Goal: Task Accomplishment & Management: Complete application form

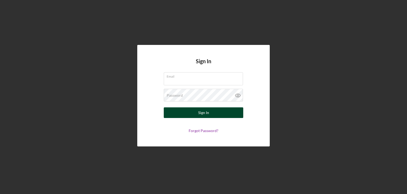
type input "[EMAIL_ADDRESS][DOMAIN_NAME]"
click at [194, 113] on button "Sign In" at bounding box center [204, 112] width 80 height 11
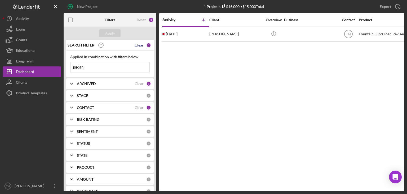
click at [140, 46] on div "Clear" at bounding box center [139, 45] width 9 height 4
click at [112, 34] on div "Apply" at bounding box center [110, 33] width 10 height 8
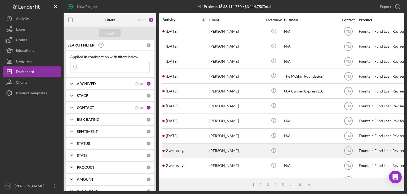
scroll to position [53, 0]
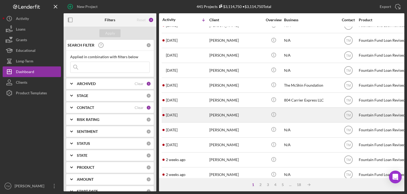
click at [227, 114] on div "[PERSON_NAME]" at bounding box center [236, 115] width 53 height 14
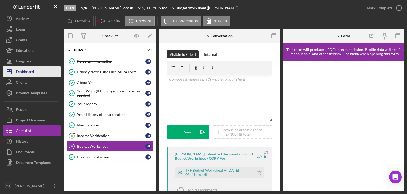
click at [21, 70] on div "Dashboard" at bounding box center [25, 72] width 18 height 12
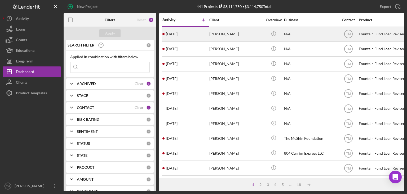
click at [225, 32] on div "[PERSON_NAME]" at bounding box center [236, 34] width 53 height 14
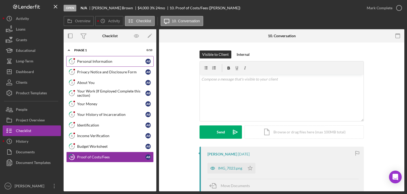
click at [99, 61] on div "Personal Information" at bounding box center [111, 61] width 68 height 4
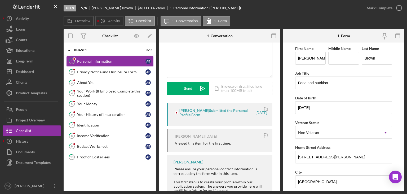
scroll to position [53, 0]
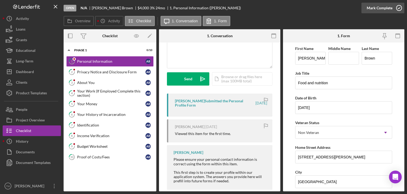
click at [395, 9] on icon "button" at bounding box center [399, 7] width 13 height 13
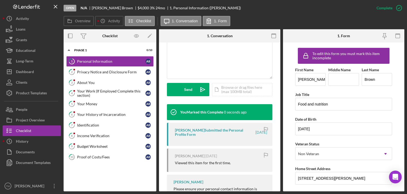
scroll to position [132, 0]
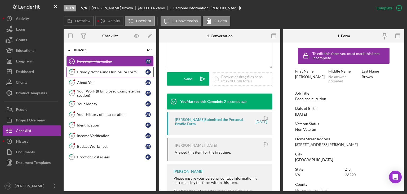
click at [92, 72] on div "Privacy Notice and Disclosure Form" at bounding box center [111, 72] width 68 height 4
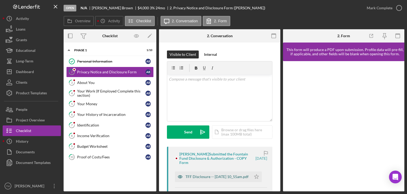
click at [210, 179] on div "TFF Disclosure -- [DATE] 10_55am.pdf" at bounding box center [217, 176] width 63 height 4
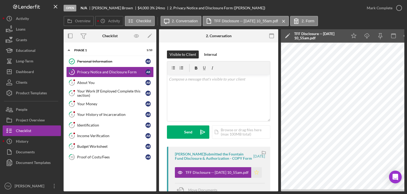
click at [256, 176] on icon "Icon/Star" at bounding box center [256, 172] width 11 height 11
click at [394, 7] on icon "button" at bounding box center [399, 7] width 13 height 13
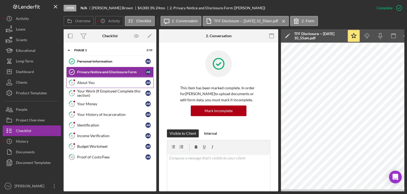
click at [85, 82] on div "About You" at bounding box center [111, 82] width 68 height 4
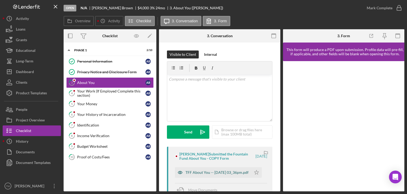
click at [210, 171] on div "TFF About You -- [DATE] 03_36pm.pdf" at bounding box center [217, 172] width 63 height 4
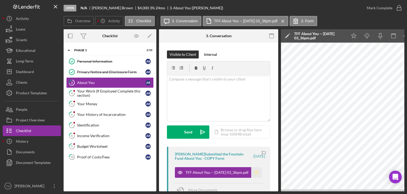
click at [255, 173] on icon "Icon/Star" at bounding box center [256, 172] width 11 height 11
click at [393, 8] on icon "button" at bounding box center [399, 7] width 13 height 13
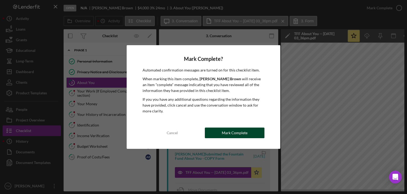
click at [245, 136] on div "Mark Complete" at bounding box center [235, 132] width 26 height 11
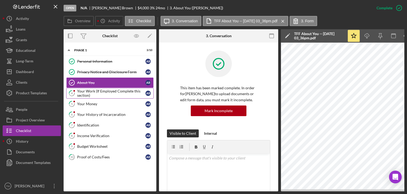
click at [82, 92] on div "Your Work (If Employed Complete this section)" at bounding box center [111, 93] width 68 height 8
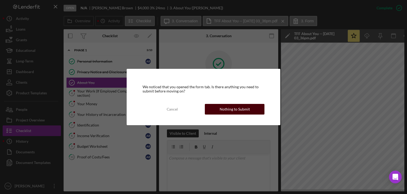
click at [231, 107] on div "Nothing to Submit" at bounding box center [235, 109] width 30 height 11
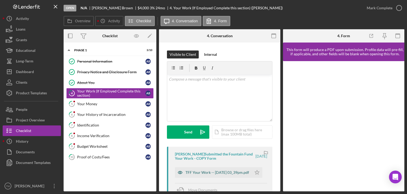
click at [208, 171] on div "TFF Your Work -- [DATE] 03_39pm.pdf" at bounding box center [218, 172] width 64 height 4
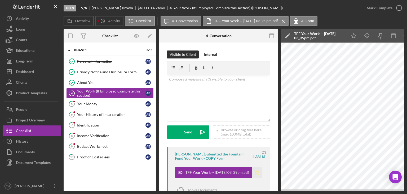
click at [255, 172] on icon "Icon/Star" at bounding box center [257, 172] width 11 height 11
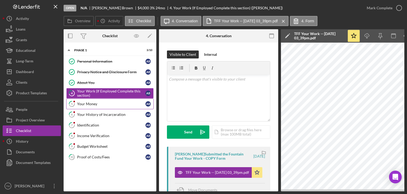
click at [82, 103] on div "Your Money" at bounding box center [111, 104] width 68 height 4
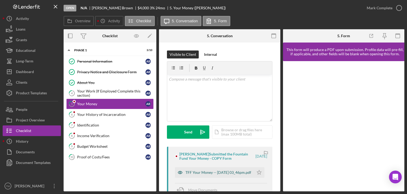
click at [207, 172] on div "TFF Your Money -- [DATE] 03_46pm.pdf" at bounding box center [219, 172] width 66 height 4
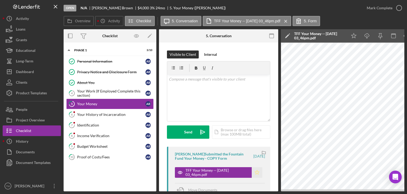
click at [256, 172] on icon "Icon/Star" at bounding box center [257, 172] width 11 height 11
click at [386, 6] on div "Mark Complete" at bounding box center [380, 8] width 26 height 11
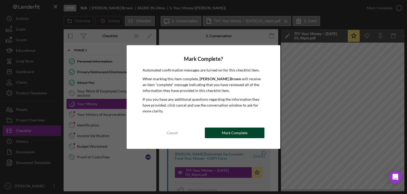
click at [251, 132] on button "Mark Complete" at bounding box center [235, 132] width 60 height 11
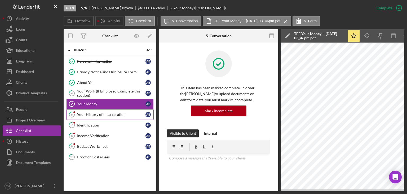
click at [84, 115] on div "Your History of Incarceration" at bounding box center [111, 114] width 68 height 4
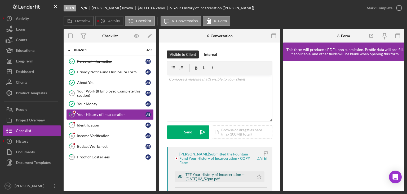
click at [205, 175] on div "TFF Your History of Incarceration -- [DATE] 03_52pm.pdf" at bounding box center [219, 176] width 66 height 8
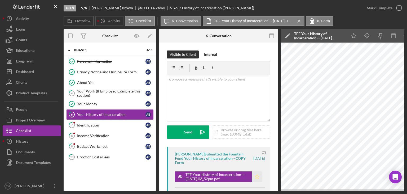
click at [255, 177] on polygon "button" at bounding box center [257, 176] width 5 height 4
click at [389, 5] on div "Mark Complete" at bounding box center [380, 8] width 26 height 11
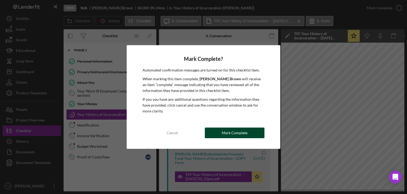
click at [235, 136] on div "Mark Complete" at bounding box center [235, 132] width 26 height 11
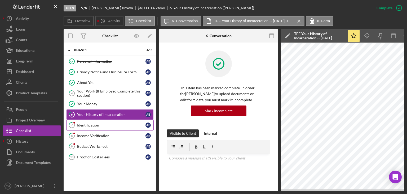
click at [83, 123] on div "Identification" at bounding box center [111, 125] width 68 height 4
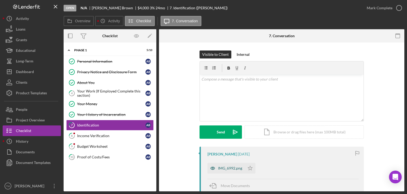
click at [227, 166] on div "IMG_6992.png" at bounding box center [230, 168] width 24 height 4
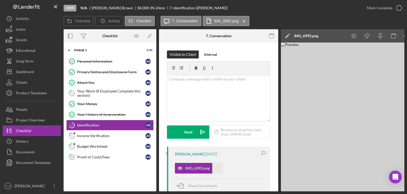
click at [217, 168] on icon "Icon/Star" at bounding box center [217, 168] width 11 height 11
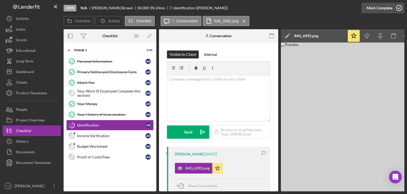
click at [384, 7] on div "Mark Complete" at bounding box center [380, 8] width 26 height 11
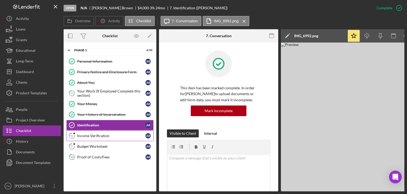
click at [86, 135] on div "Income Verification" at bounding box center [111, 135] width 68 height 4
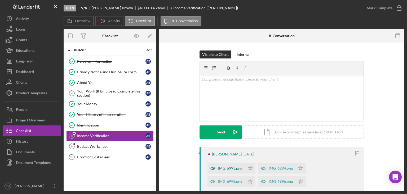
click at [229, 169] on div "IMG_6993.png" at bounding box center [230, 168] width 24 height 4
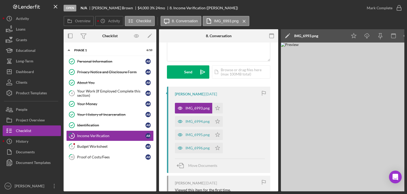
scroll to position [80, 0]
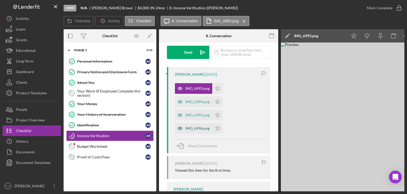
click at [190, 130] on div "IMG_6996.png" at bounding box center [198, 128] width 24 height 4
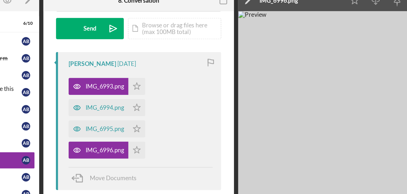
scroll to position [71, 0]
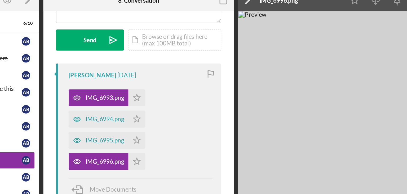
click at [364, 101] on img at bounding box center [360, 116] width 159 height 149
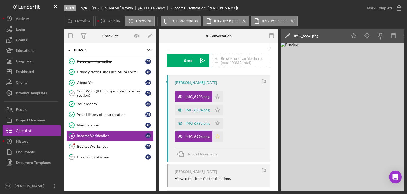
click at [218, 136] on icon "Icon/Star" at bounding box center [217, 136] width 11 height 11
click at [395, 9] on icon "button" at bounding box center [399, 7] width 13 height 13
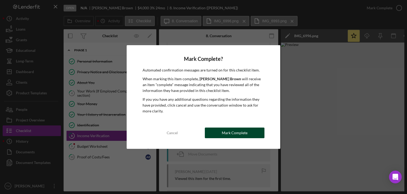
click at [242, 133] on div "Mark Complete" at bounding box center [235, 132] width 26 height 11
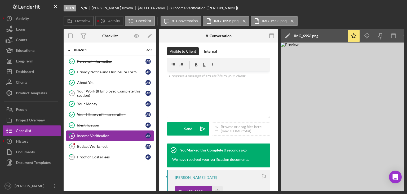
scroll to position [150, 0]
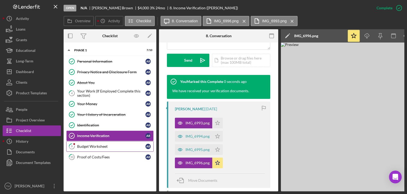
click at [84, 146] on div "Budget Worksheet" at bounding box center [111, 146] width 68 height 4
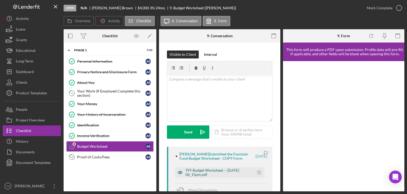
click at [210, 172] on div "TFF Budget Worksheet -- [DATE] 06_15pm.pdf" at bounding box center [219, 172] width 66 height 8
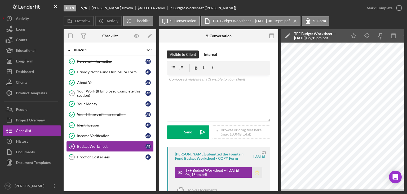
click at [256, 172] on icon "Icon/Star" at bounding box center [257, 172] width 11 height 11
click at [388, 9] on div "Mark Complete" at bounding box center [380, 8] width 26 height 11
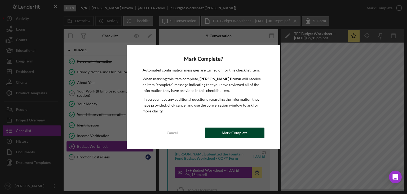
click at [236, 133] on div "Mark Complete" at bounding box center [235, 132] width 26 height 11
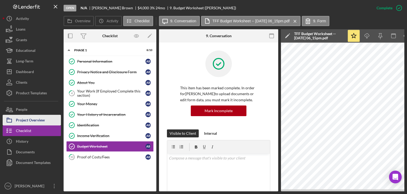
click at [23, 119] on div "Project Overview" at bounding box center [30, 121] width 29 height 12
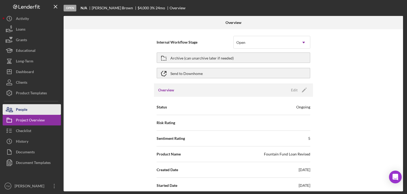
click at [27, 110] on div "People" at bounding box center [21, 110] width 11 height 12
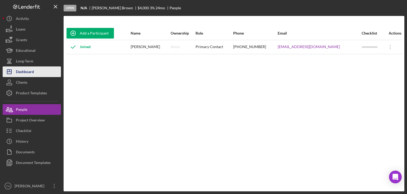
click at [25, 72] on div "Dashboard" at bounding box center [25, 72] width 18 height 12
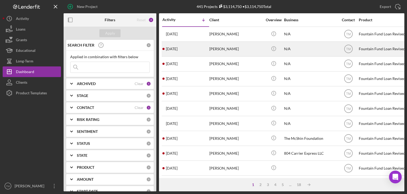
click at [223, 50] on div "[PERSON_NAME]" at bounding box center [236, 49] width 53 height 14
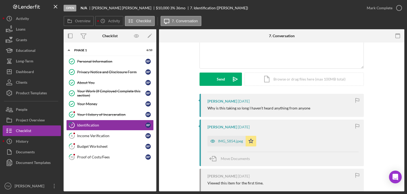
scroll to position [53, 0]
click at [232, 141] on div "IMG_5854.jpeg" at bounding box center [230, 140] width 25 height 4
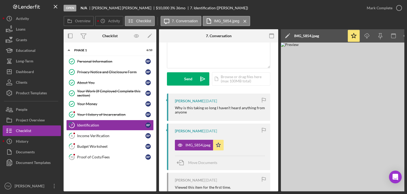
drag, startPoint x: 358, startPoint y: 70, endPoint x: 373, endPoint y: 76, distance: 15.6
click at [373, 76] on img at bounding box center [360, 116] width 159 height 149
click at [399, 7] on icon "button" at bounding box center [399, 7] width 13 height 13
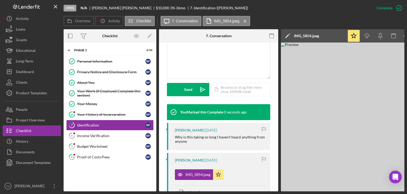
scroll to position [132, 0]
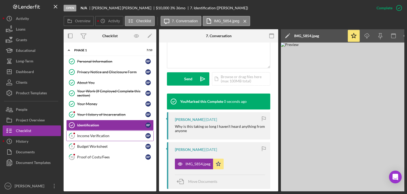
click at [89, 136] on div "Income Verification" at bounding box center [111, 135] width 68 height 4
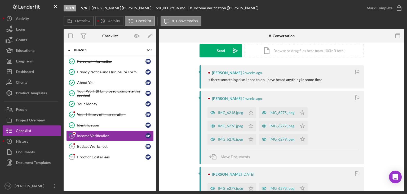
scroll to position [106, 0]
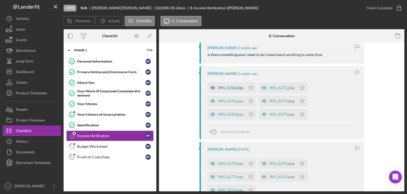
click at [233, 86] on div "IMG_6216.jpeg" at bounding box center [230, 87] width 25 height 4
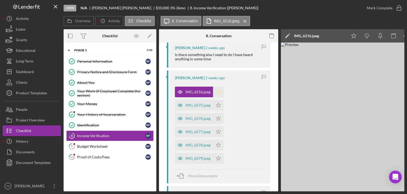
click at [220, 92] on icon "Icon/Star" at bounding box center [218, 91] width 11 height 11
click at [395, 9] on icon "button" at bounding box center [399, 7] width 13 height 13
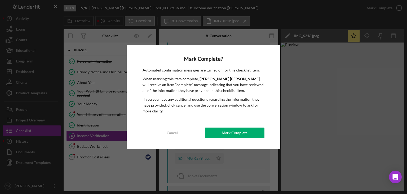
click at [253, 136] on button "Mark Complete" at bounding box center [235, 132] width 60 height 11
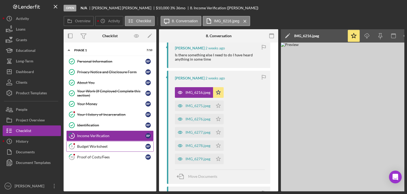
scroll to position [211, 0]
click at [95, 145] on div "Budget Worksheet" at bounding box center [111, 146] width 68 height 4
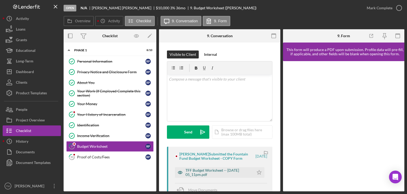
click at [202, 172] on div "TFF Budget Worksheet -- [DATE] 05_11pm.pdf" at bounding box center [219, 172] width 66 height 8
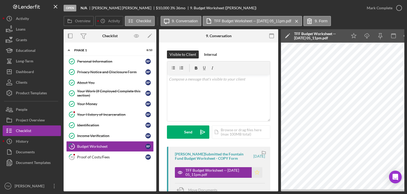
click at [256, 172] on icon "Icon/Star" at bounding box center [257, 172] width 11 height 11
click at [383, 9] on div "Mark Complete" at bounding box center [380, 8] width 26 height 11
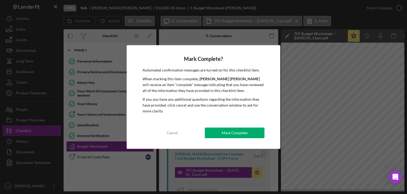
click at [245, 131] on div "Mark Complete" at bounding box center [235, 132] width 26 height 11
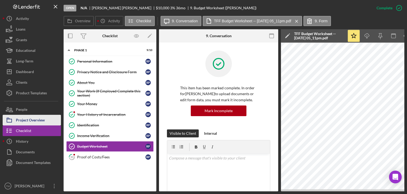
click at [25, 118] on div "Project Overview" at bounding box center [30, 121] width 29 height 12
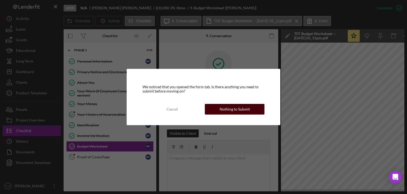
click at [220, 110] on button "Nothing to Submit" at bounding box center [235, 109] width 60 height 11
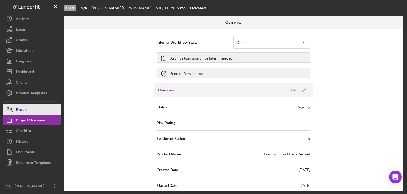
click at [22, 110] on div "People" at bounding box center [21, 110] width 11 height 12
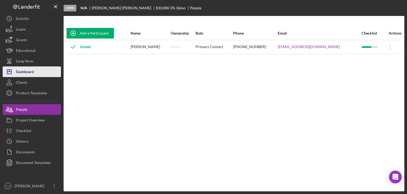
click at [33, 72] on div "Dashboard" at bounding box center [25, 72] width 18 height 12
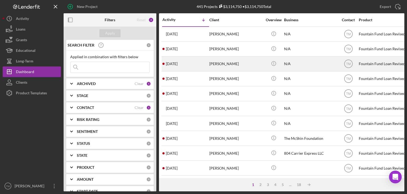
click at [221, 64] on div "[PERSON_NAME]" at bounding box center [236, 64] width 53 height 14
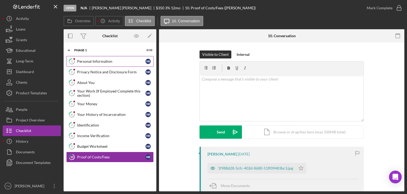
click at [96, 60] on div "Personal Information" at bounding box center [111, 61] width 68 height 4
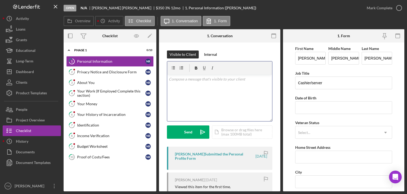
click at [179, 87] on div "v Color teal Color pink Remove color Add row above Add row below Add column bef…" at bounding box center [219, 98] width 105 height 46
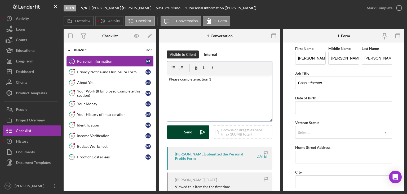
click at [185, 132] on div "Send" at bounding box center [188, 131] width 8 height 13
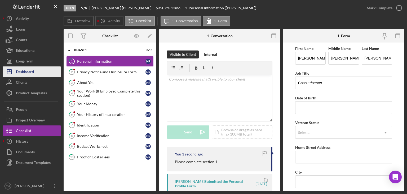
click at [25, 72] on div "Dashboard" at bounding box center [25, 72] width 18 height 12
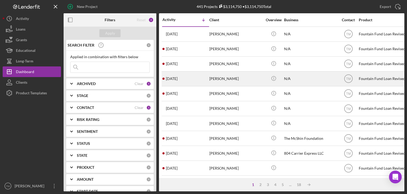
click at [221, 79] on div "[PERSON_NAME]" at bounding box center [236, 79] width 53 height 14
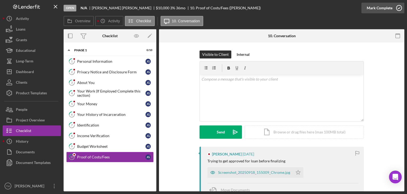
click at [388, 7] on div "Mark Complete" at bounding box center [380, 8] width 26 height 11
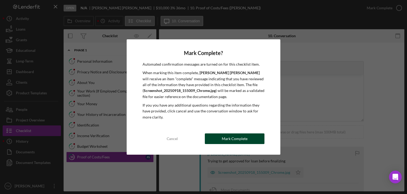
click at [247, 139] on button "Mark Complete" at bounding box center [235, 138] width 60 height 11
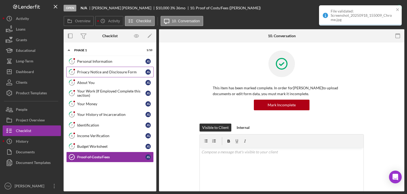
click at [85, 71] on div "Privacy Notice and Disclosure Form" at bounding box center [111, 72] width 68 height 4
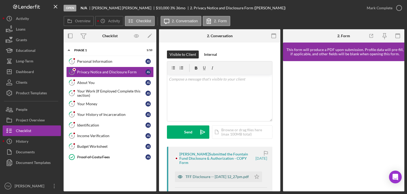
click at [203, 175] on div "TFF Disclosure -- [DATE] 12_27pm.pdf" at bounding box center [217, 176] width 63 height 4
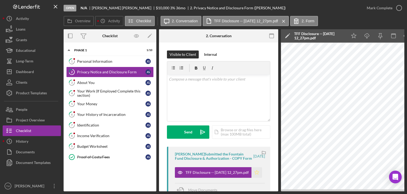
click at [256, 176] on icon "Icon/Star" at bounding box center [257, 172] width 11 height 11
drag, startPoint x: 396, startPoint y: 9, endPoint x: 391, endPoint y: 11, distance: 4.6
click at [395, 9] on icon "button" at bounding box center [399, 7] width 13 height 13
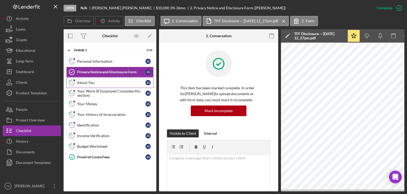
click at [85, 84] on div "About You" at bounding box center [111, 82] width 68 height 4
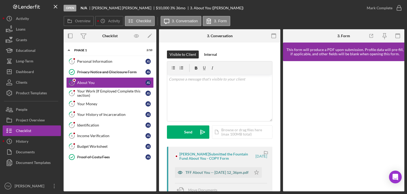
scroll to position [27, 0]
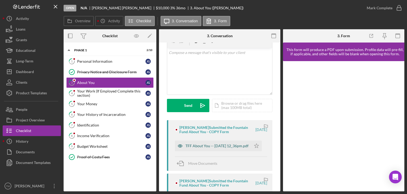
click at [205, 145] on div "TFF About You -- [DATE] 12_36pm.pdf" at bounding box center [217, 145] width 63 height 4
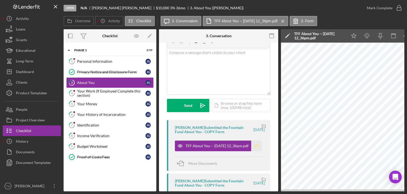
click at [256, 146] on icon "Icon/Star" at bounding box center [256, 145] width 11 height 11
click at [181, 58] on div "v Color teal Color pink Remove color Add row above Add row below Add column bef…" at bounding box center [218, 71] width 103 height 46
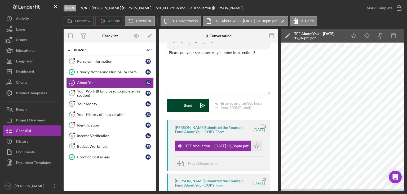
click at [192, 108] on div "Send" at bounding box center [188, 105] width 8 height 13
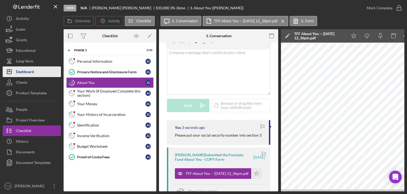
click at [28, 72] on div "Dashboard" at bounding box center [25, 72] width 18 height 12
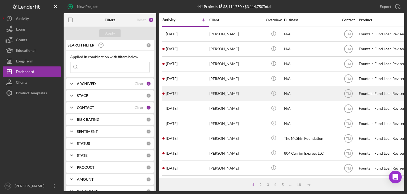
click at [227, 95] on div "[PERSON_NAME]" at bounding box center [236, 93] width 53 height 14
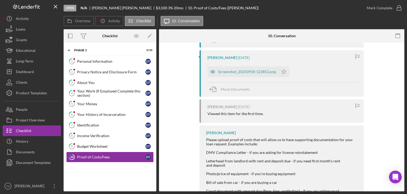
scroll to position [118, 0]
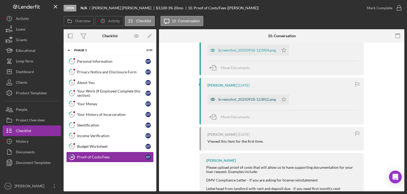
click at [238, 99] on div "Screenshot_20250918-123852.png" at bounding box center [247, 99] width 58 height 4
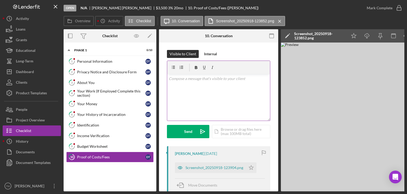
scroll to position [0, 0]
click at [184, 100] on div "v Color teal Color pink Remove color Add row above Add row below Add column bef…" at bounding box center [218, 98] width 103 height 46
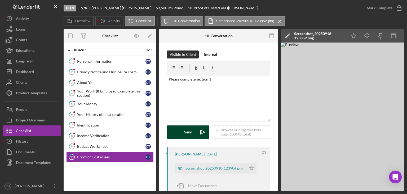
click at [181, 133] on button "Send Icon/icon-invite-send" at bounding box center [188, 131] width 42 height 13
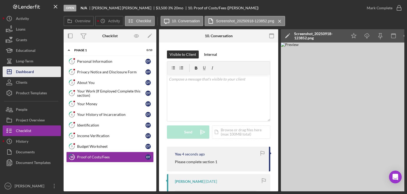
click at [19, 72] on div "Dashboard" at bounding box center [25, 72] width 18 height 12
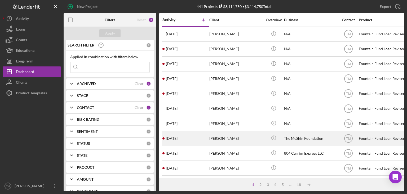
click at [219, 139] on div "[PERSON_NAME]" at bounding box center [236, 138] width 53 height 14
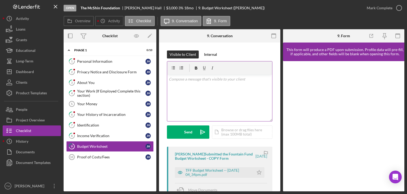
click at [192, 85] on div "v Color teal Color pink Remove color Add row above Add row below Add column bef…" at bounding box center [219, 98] width 105 height 46
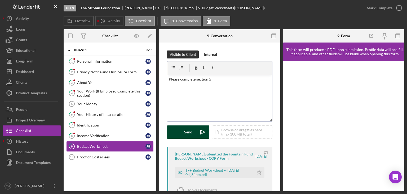
click at [186, 132] on div "Send" at bounding box center [188, 131] width 8 height 13
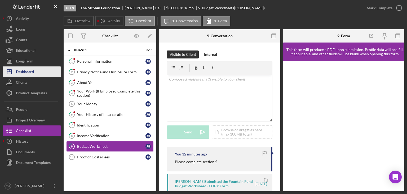
click at [25, 72] on div "Dashboard" at bounding box center [25, 72] width 18 height 12
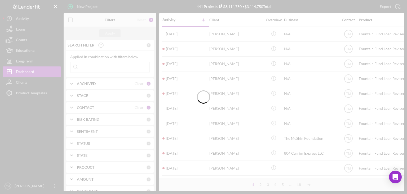
click at [89, 7] on div at bounding box center [203, 97] width 407 height 194
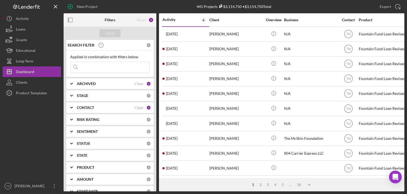
click at [89, 7] on div "New Project" at bounding box center [87, 6] width 21 height 11
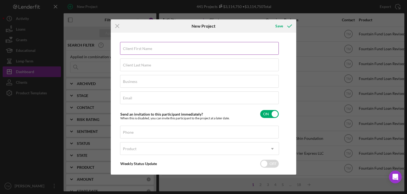
click at [134, 50] on label "Client First Name" at bounding box center [137, 48] width 29 height 4
click at [134, 50] on input "Client First Name" at bounding box center [199, 48] width 159 height 13
type input "[PERSON_NAME]"
click at [132, 69] on input "Client Last Name" at bounding box center [199, 64] width 159 height 13
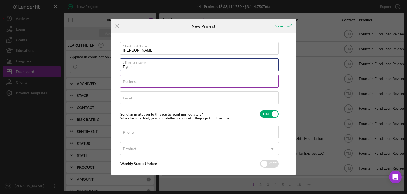
type input "Ryder"
click at [128, 85] on input "Business" at bounding box center [199, 81] width 159 height 13
type input "N/A"
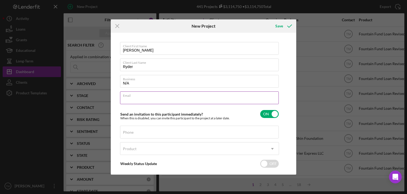
click at [132, 99] on input "Email" at bounding box center [199, 97] width 159 height 13
type input "[EMAIL_ADDRESS][DOMAIN_NAME]"
click at [131, 135] on input "Phone" at bounding box center [199, 131] width 159 height 13
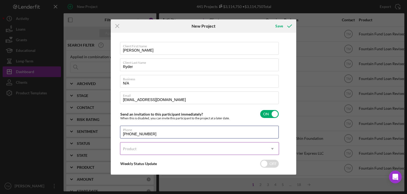
type input "[PHONE_NUMBER]"
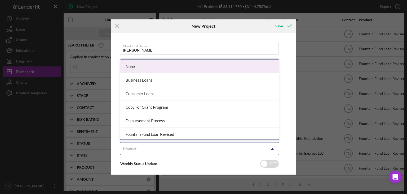
click at [138, 147] on div "Product" at bounding box center [193, 148] width 146 height 12
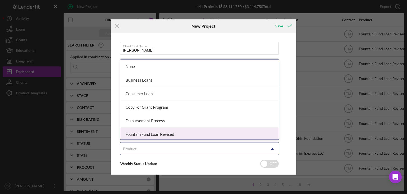
click at [147, 134] on div "Fountain Fund Loan Revised" at bounding box center [199, 134] width 159 height 14
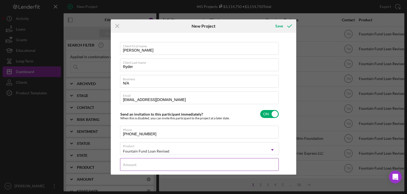
click at [132, 168] on input "Amount" at bounding box center [199, 164] width 159 height 13
type input "$10,000"
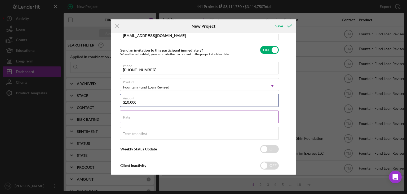
scroll to position [48, 0]
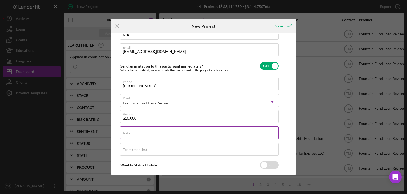
click at [126, 133] on label "Rate" at bounding box center [126, 133] width 7 height 4
click at [126, 133] on input "Rate" at bounding box center [199, 132] width 159 height 13
type input "3.000%"
click at [133, 150] on label "Term (months)" at bounding box center [135, 149] width 24 height 4
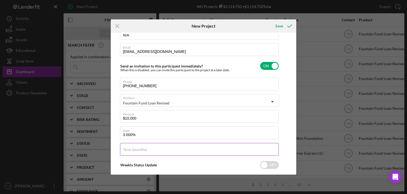
click at [133, 150] on input "Term (months)" at bounding box center [199, 149] width 159 height 13
click at [134, 149] on input "Term (months)" at bounding box center [199, 149] width 159 height 13
type input "36"
click at [289, 25] on icon "submit" at bounding box center [289, 25] width 13 height 13
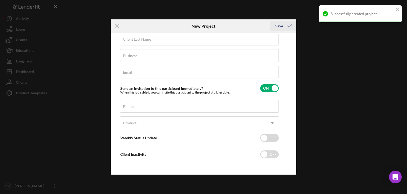
scroll to position [25, 0]
